Goal: Find specific page/section: Find specific page/section

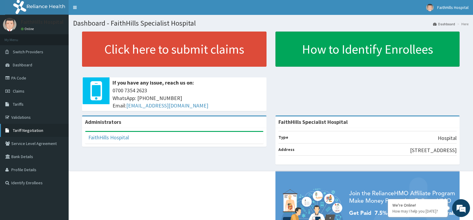
click at [27, 129] on span "Tariff Negotiation" at bounding box center [28, 130] width 30 height 5
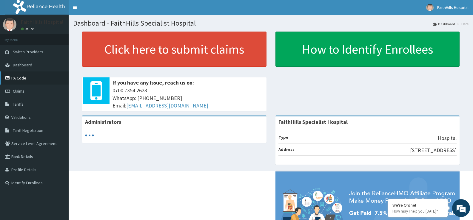
click at [25, 80] on link "PA Code" at bounding box center [34, 78] width 69 height 13
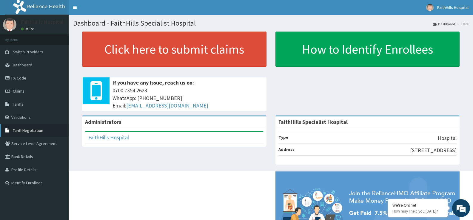
click at [31, 126] on link "Tariff Negotiation" at bounding box center [34, 130] width 69 height 13
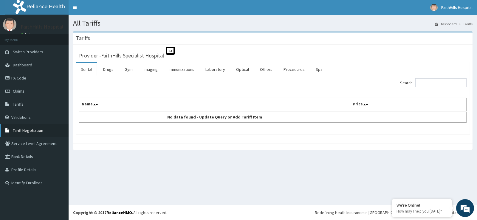
click at [20, 128] on span "Tariff Negotiation" at bounding box center [28, 130] width 30 height 5
